Goal: Transaction & Acquisition: Purchase product/service

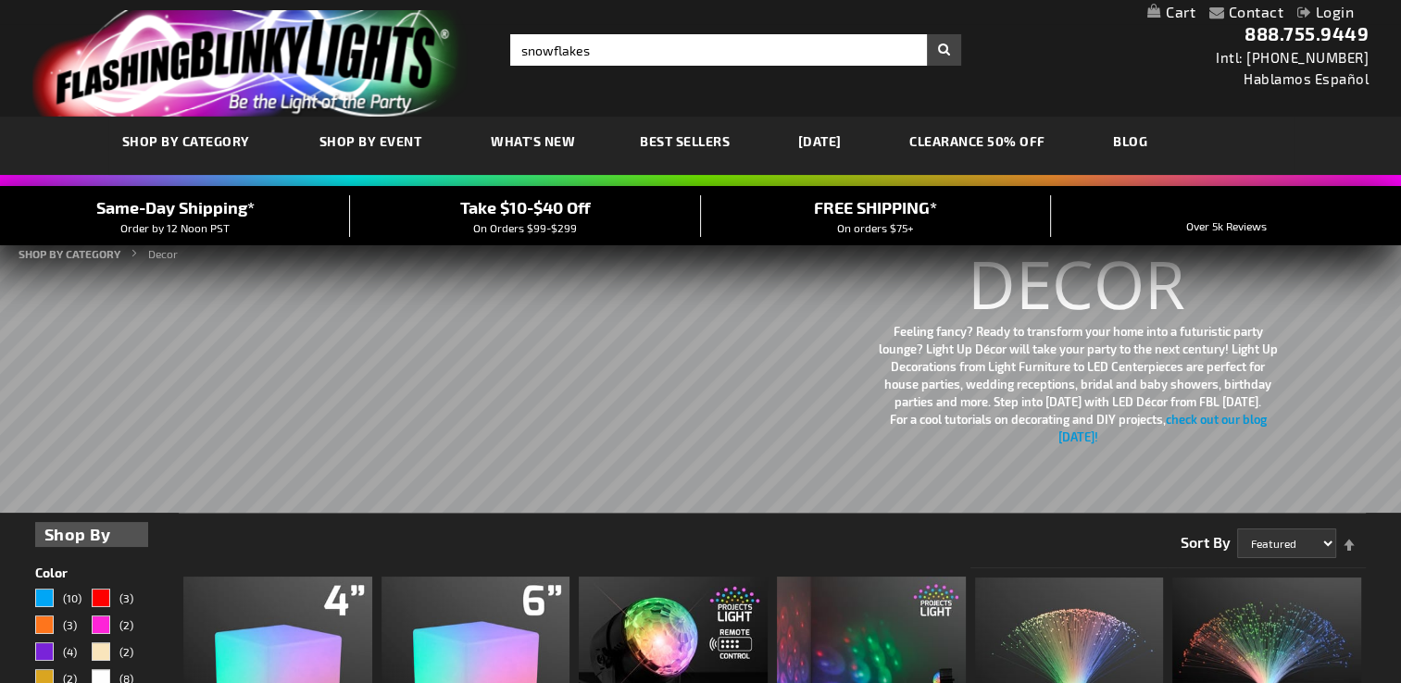
type input "snowflakes"
click at [927, 34] on button "Search" at bounding box center [944, 49] width 34 height 31
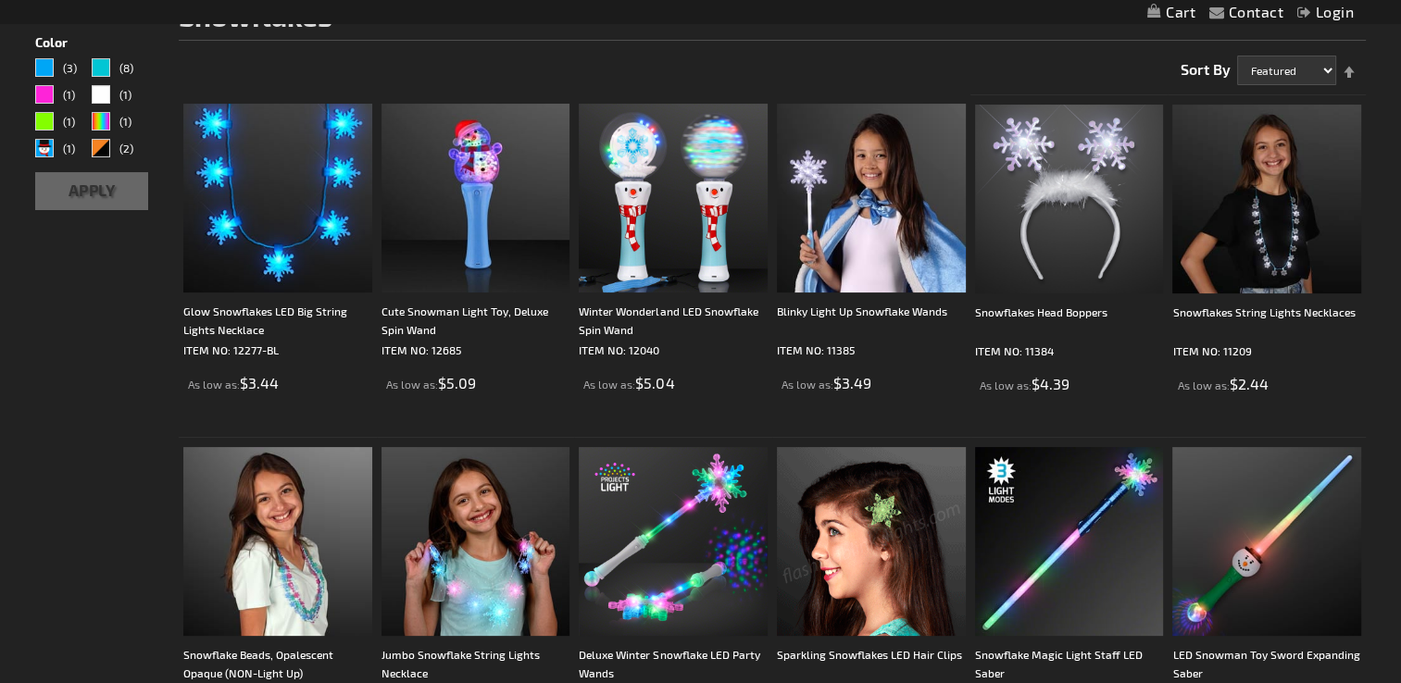
scroll to position [289, 0]
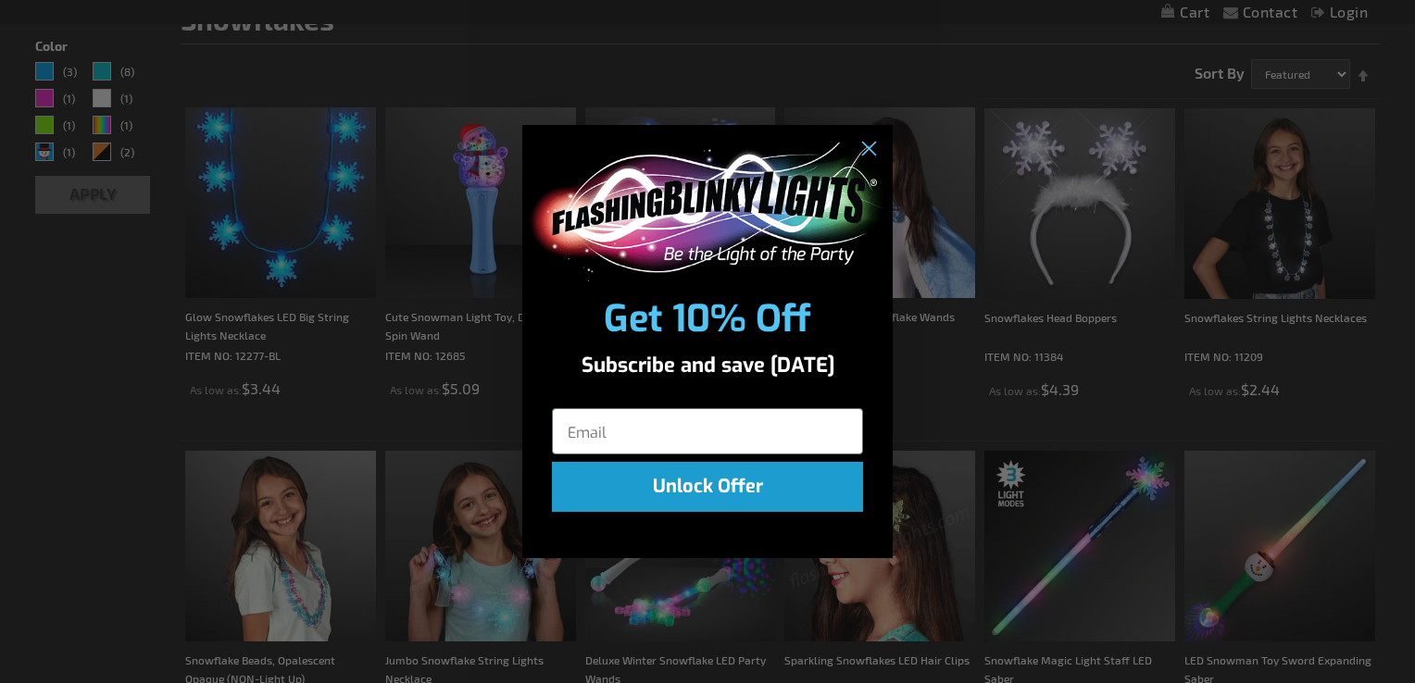
drag, startPoint x: 1408, startPoint y: 106, endPoint x: 1403, endPoint y: 165, distance: 58.5
click at [866, 151] on icon "Close dialog" at bounding box center [868, 149] width 13 height 13
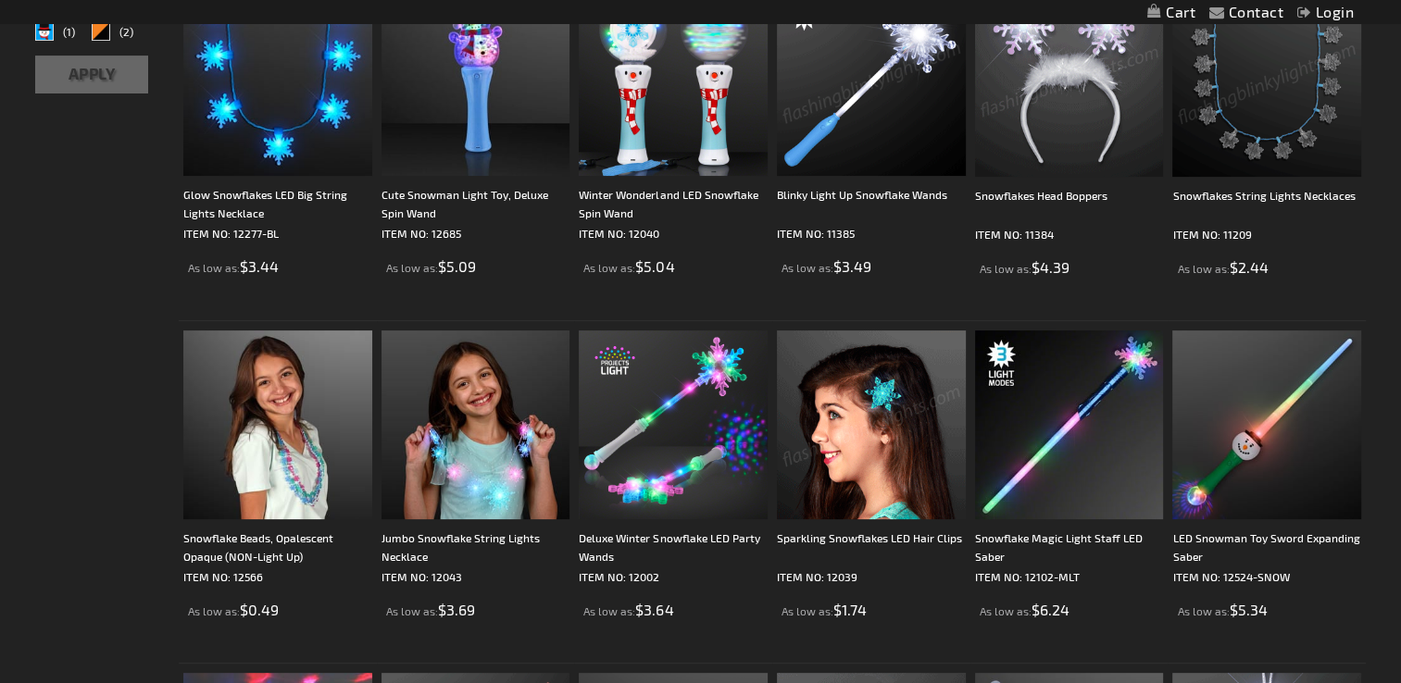
scroll to position [35, 0]
